Goal: Check status: Check status

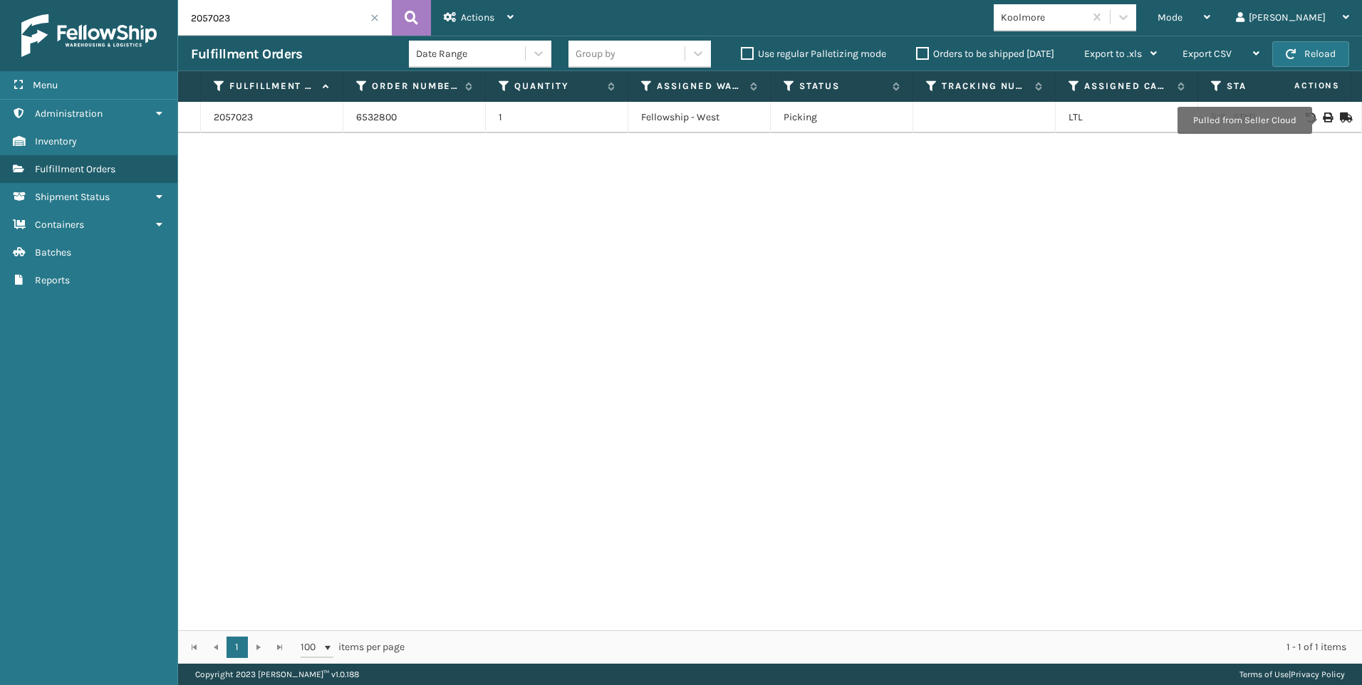
click at [371, 20] on span at bounding box center [374, 18] width 9 height 9
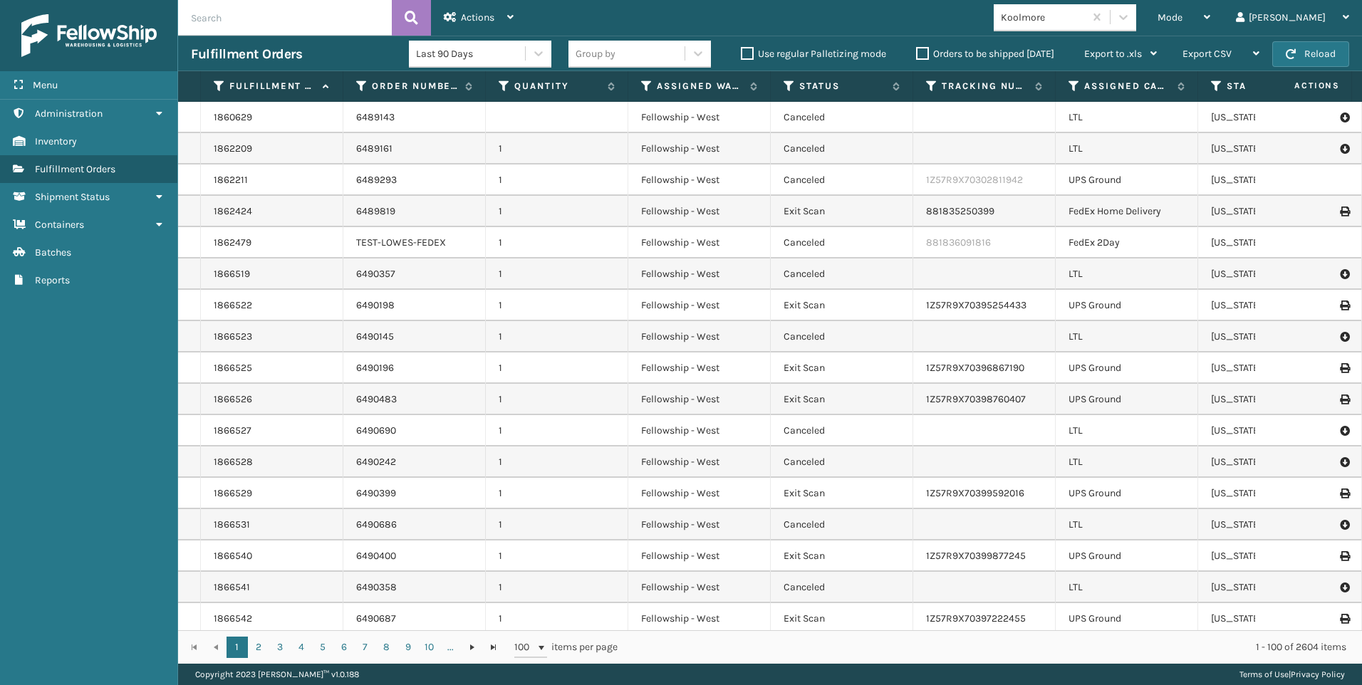
click at [330, 19] on input "text" at bounding box center [285, 18] width 214 height 36
type input "2057534"
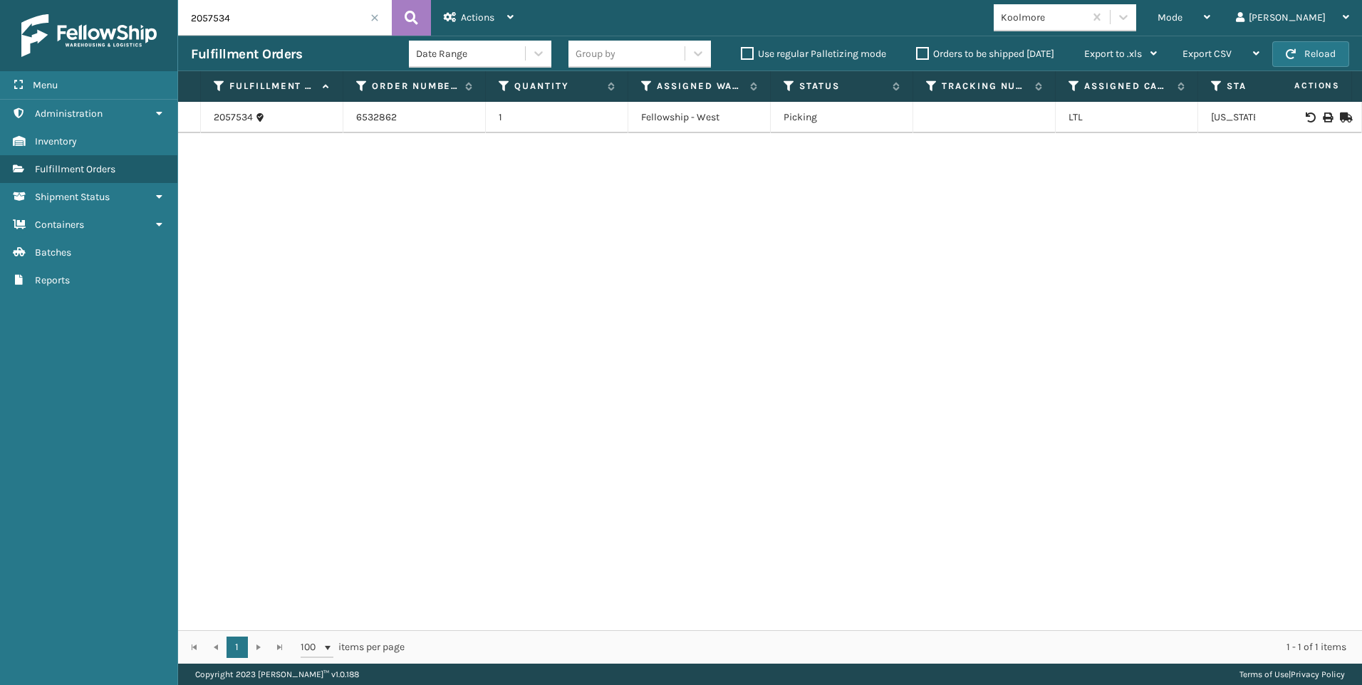
click at [1323, 118] on icon at bounding box center [1327, 118] width 9 height 10
click at [505, 204] on div "2057534 6532862 1 Fellowship - West Picking LTL [US_STATE]" at bounding box center [770, 366] width 1184 height 529
click at [376, 16] on span at bounding box center [374, 18] width 9 height 9
